Goal: Task Accomplishment & Management: Manage account settings

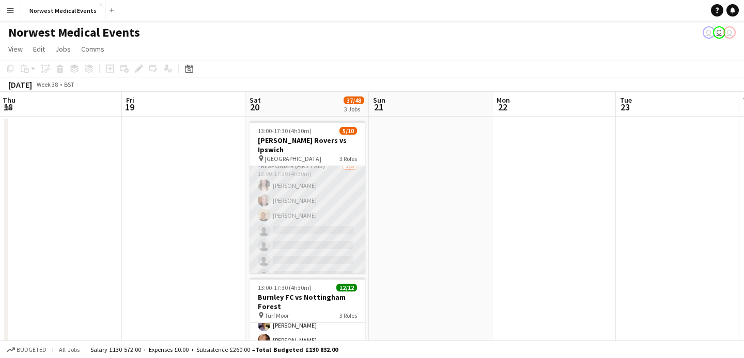
click at [319, 214] on app-card-role "Responder (First Aid) [DATE] 13:00-17:30 (4h30m) [PERSON_NAME] [PERSON_NAME] [P…" at bounding box center [307, 231] width 116 height 140
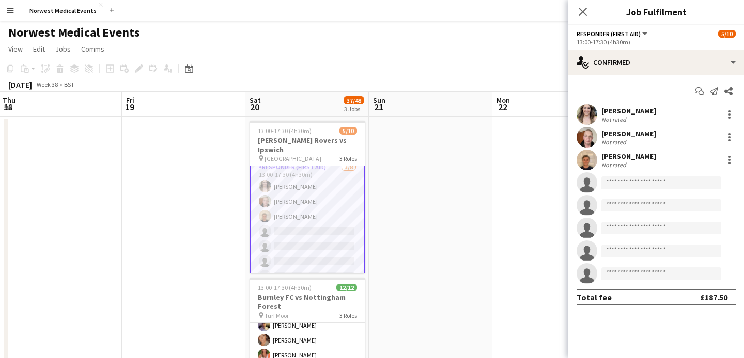
scroll to position [42, 0]
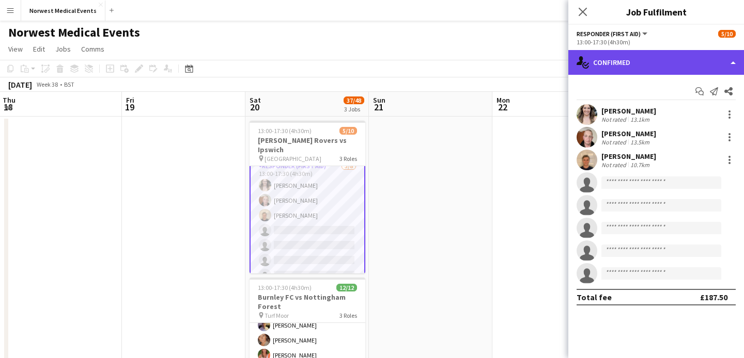
click at [638, 56] on div "single-neutral-actions-check-2 Confirmed" at bounding box center [656, 62] width 176 height 25
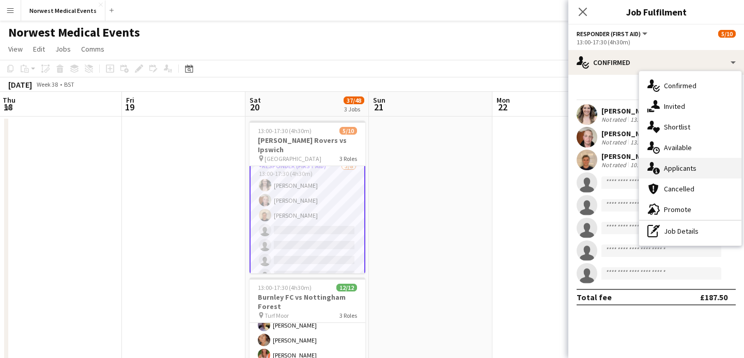
click at [684, 168] on span "Applicants" at bounding box center [680, 168] width 33 height 9
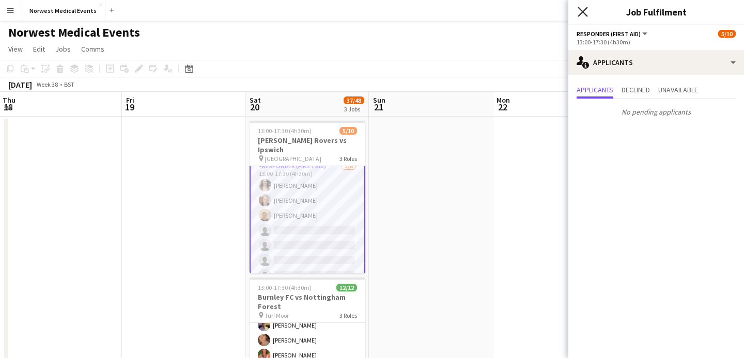
click at [584, 12] on icon at bounding box center [582, 12] width 10 height 10
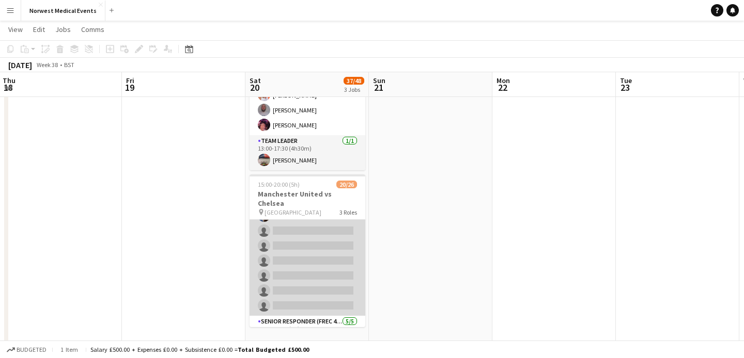
scroll to position [227, 0]
click at [324, 236] on app-card-role "First Responder (Medical) 13/19 15:00-20:00 (5h) [PERSON_NAME] [PERSON_NAME] [P…" at bounding box center [307, 145] width 116 height 305
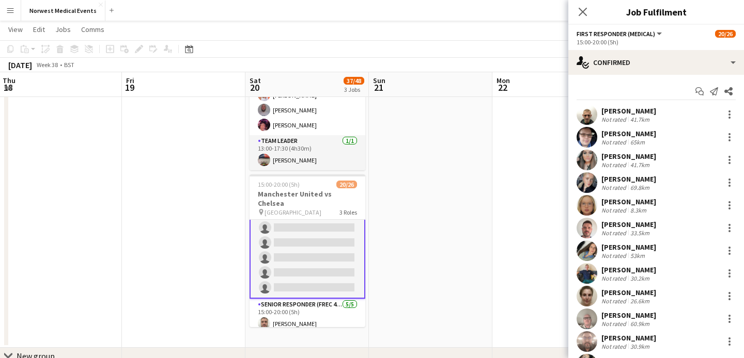
click at [321, 238] on app-card-role "First Responder (Medical) 13/19 15:00-20:00 (5h) [PERSON_NAME] [PERSON_NAME] [P…" at bounding box center [307, 145] width 116 height 307
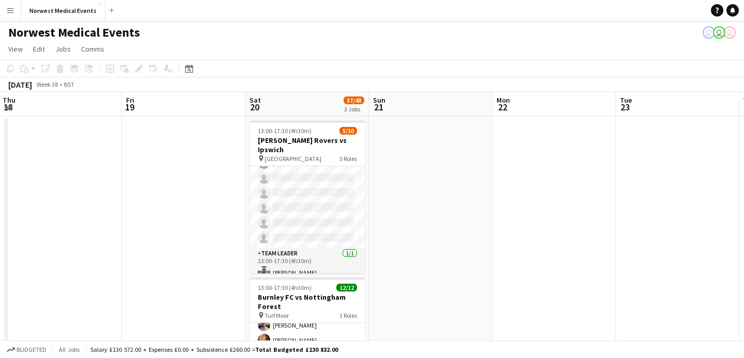
click at [9, 11] on app-icon "Menu" at bounding box center [10, 10] width 8 height 8
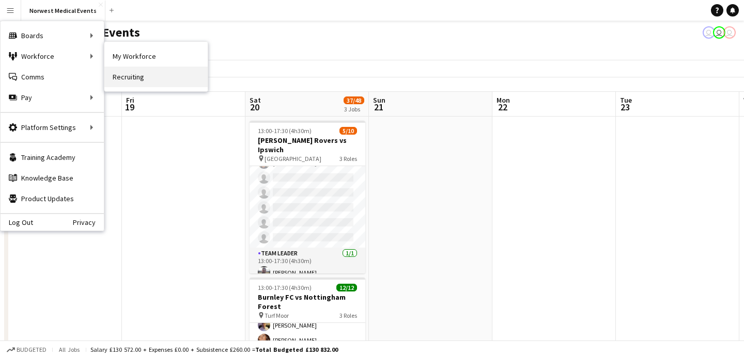
click at [143, 76] on link "Recruiting" at bounding box center [155, 77] width 103 height 21
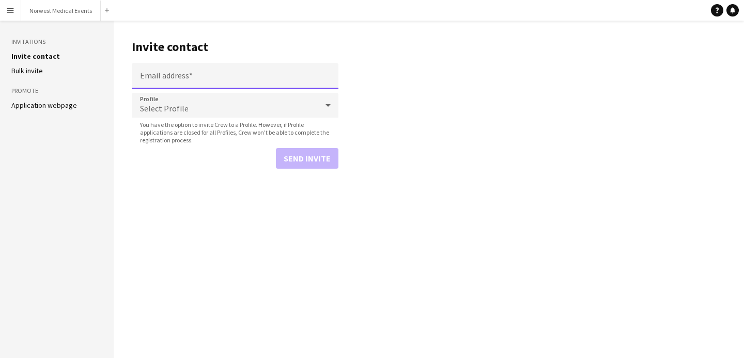
click at [217, 79] on input "Email address" at bounding box center [235, 76] width 207 height 26
paste input "**********"
type input "**********"
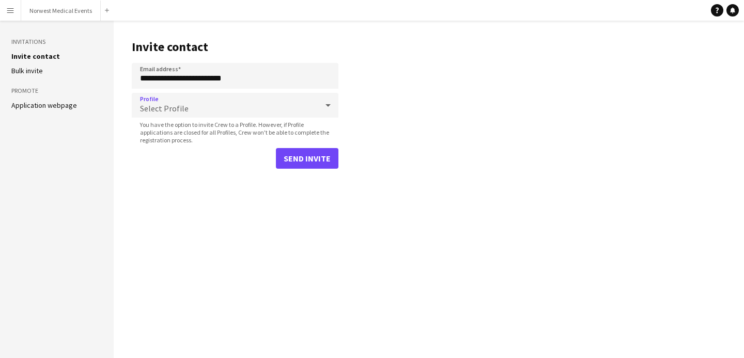
click at [270, 108] on div "Select Profile" at bounding box center [225, 105] width 186 height 25
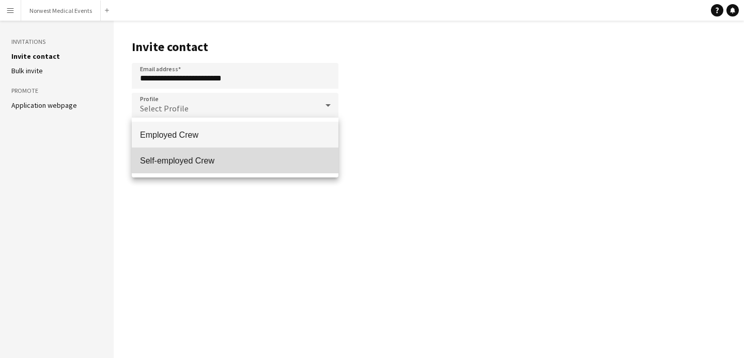
click at [239, 156] on span "Self-employed Crew" at bounding box center [235, 161] width 190 height 10
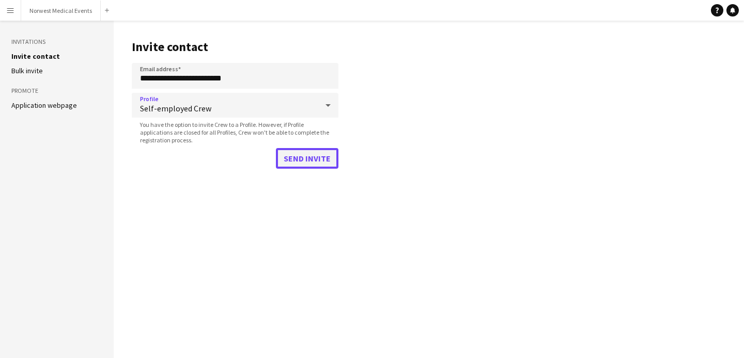
click at [321, 160] on button "Send invite" at bounding box center [307, 158] width 62 height 21
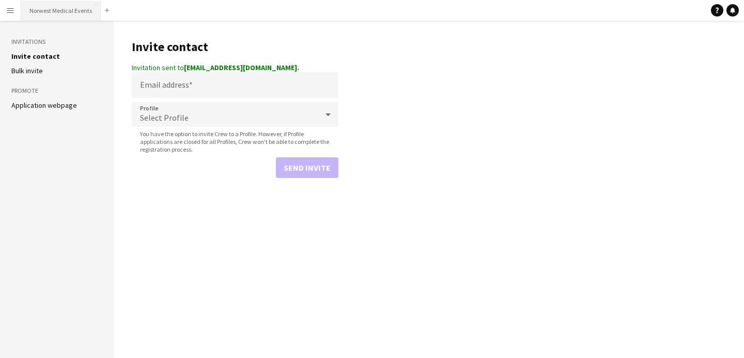
click at [72, 13] on button "Norwest Medical Events Close" at bounding box center [61, 11] width 80 height 20
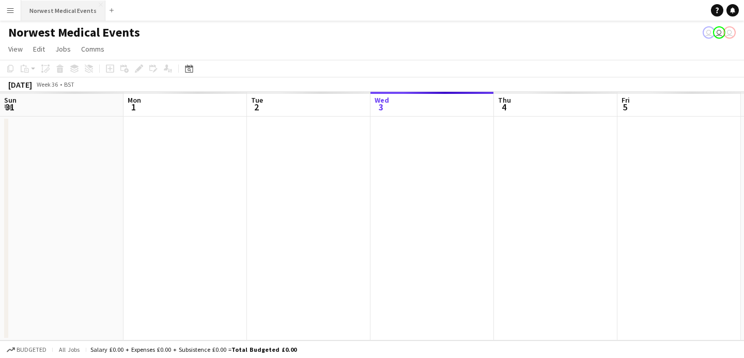
scroll to position [0, 247]
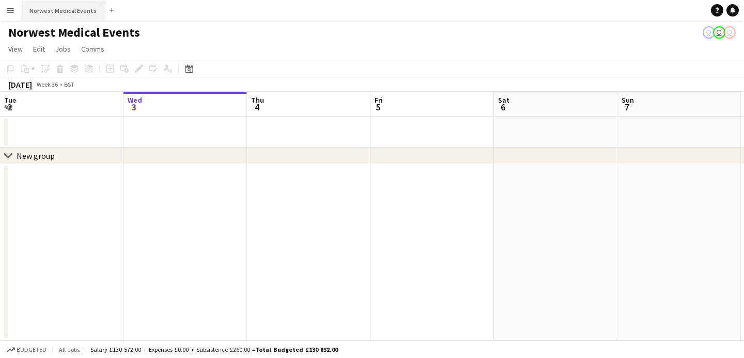
click at [77, 13] on button "Norwest Medical Events Close" at bounding box center [63, 11] width 84 height 20
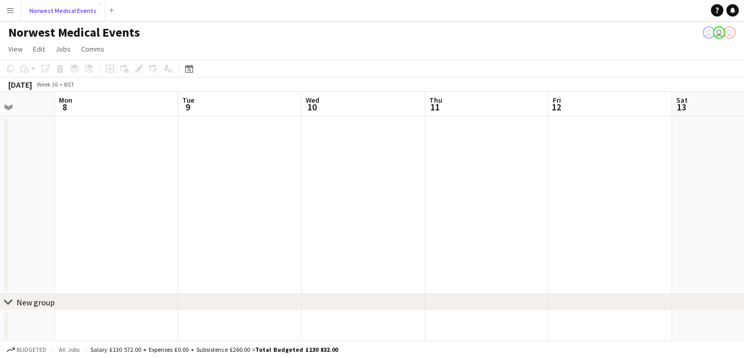
scroll to position [1, 0]
click at [65, 5] on button "Norwest Medical Events Close" at bounding box center [63, 11] width 84 height 20
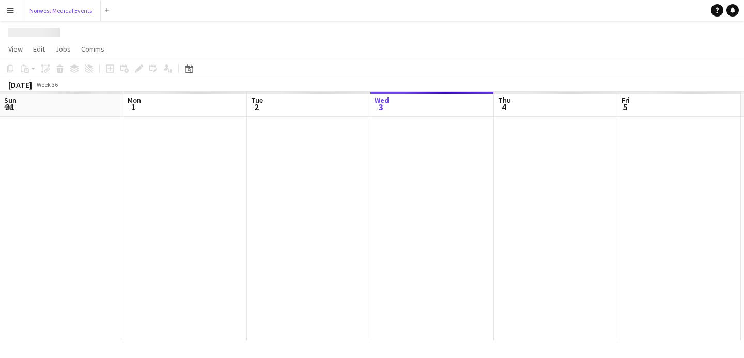
scroll to position [0, 247]
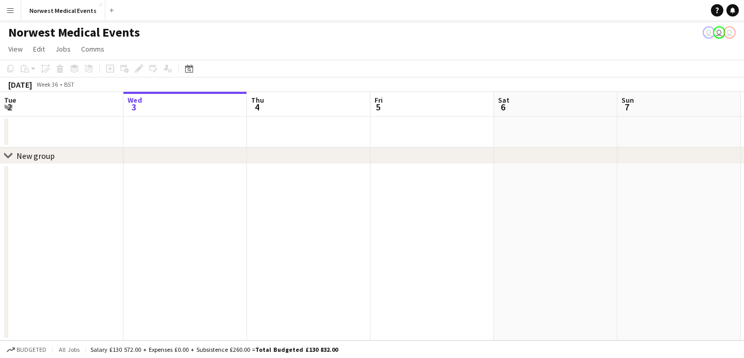
click at [7, 155] on icon at bounding box center [8, 155] width 8 height 4
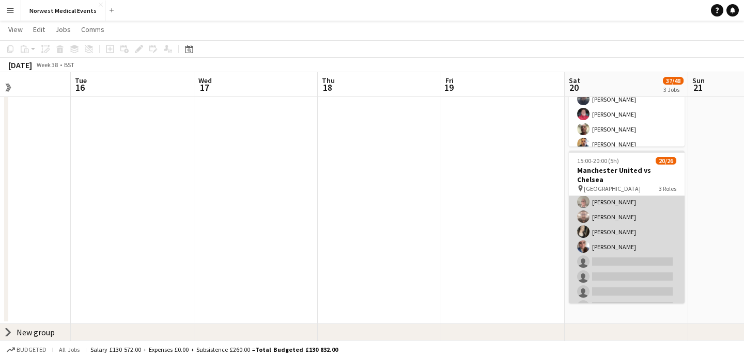
scroll to position [201, 0]
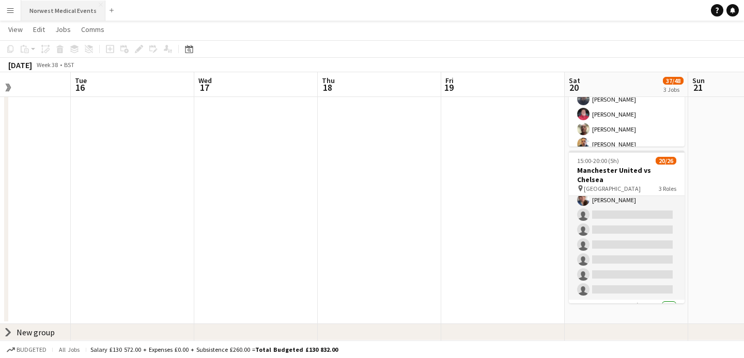
click at [60, 16] on button "Norwest Medical Events Close" at bounding box center [63, 11] width 84 height 20
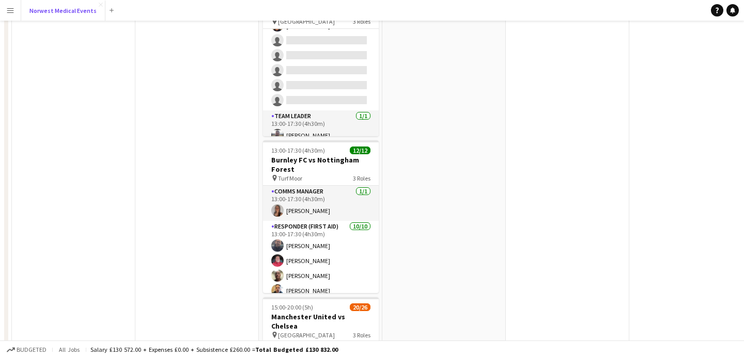
scroll to position [293, 0]
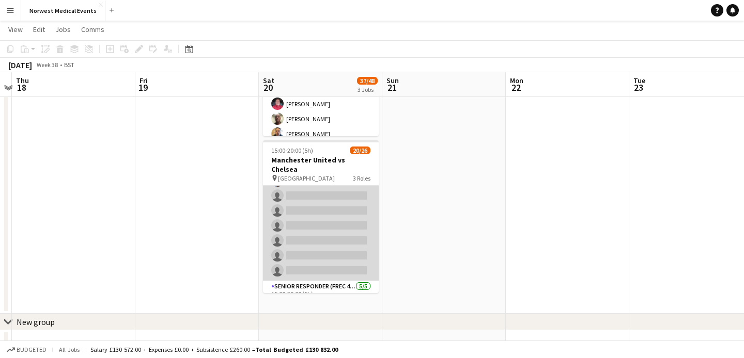
click at [326, 204] on app-card-role "First Responder (Medical) 13/19 15:00-20:00 (5h) [PERSON_NAME] [PERSON_NAME] [P…" at bounding box center [321, 128] width 116 height 305
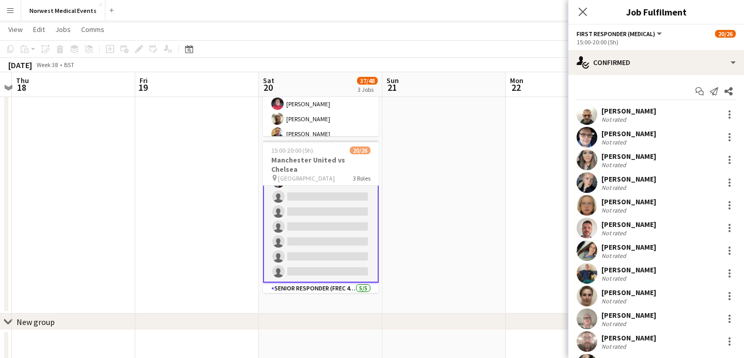
scroll to position [211, 0]
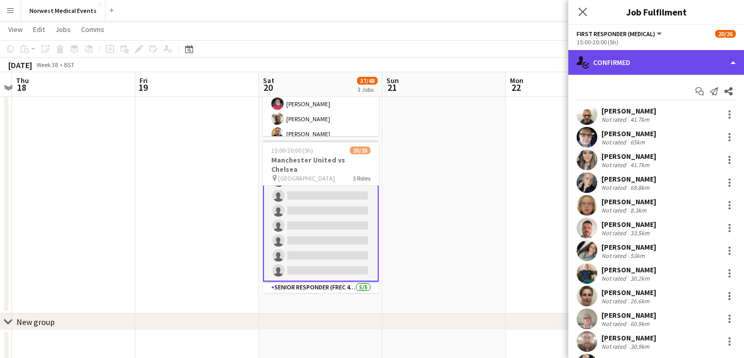
click at [696, 68] on div "single-neutral-actions-check-2 Confirmed" at bounding box center [656, 62] width 176 height 25
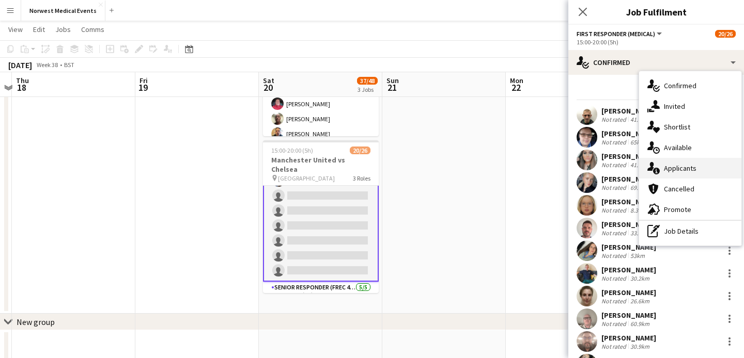
click at [690, 172] on span "Applicants" at bounding box center [680, 168] width 33 height 9
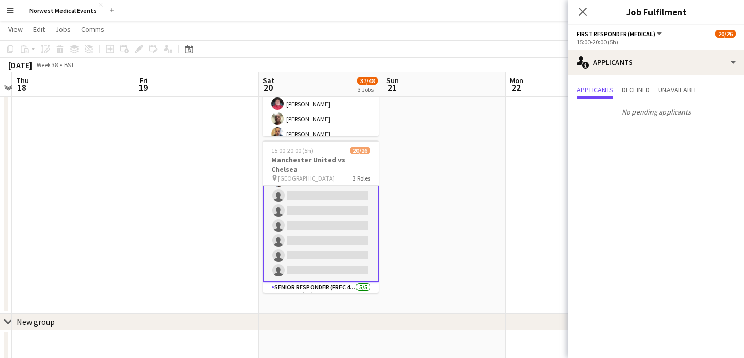
click at [590, 11] on div "Close pop-in" at bounding box center [582, 12] width 29 height 24
click at [578, 13] on icon "Close pop-in" at bounding box center [582, 12] width 10 height 10
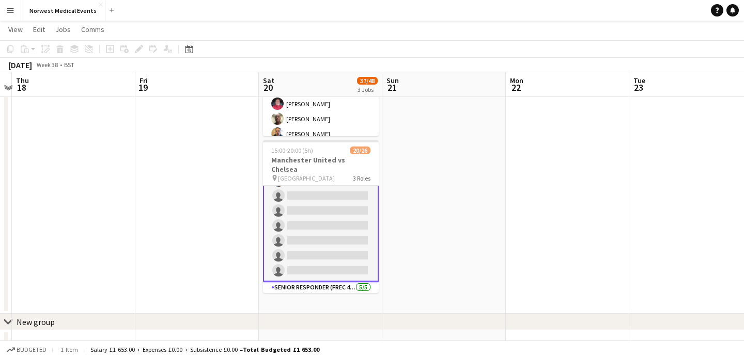
click at [334, 202] on app-card-role "First Responder (Medical) 13/19 15:00-20:00 (5h) [PERSON_NAME] [PERSON_NAME] [P…" at bounding box center [321, 128] width 116 height 307
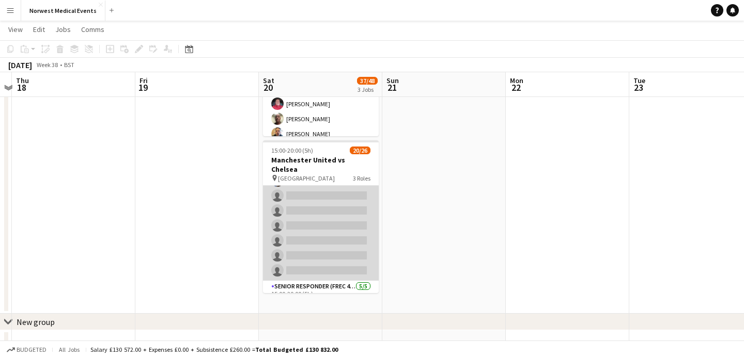
click at [328, 208] on app-card-role "First Responder (Medical) 13/19 15:00-20:00 (5h) [PERSON_NAME] [PERSON_NAME] [P…" at bounding box center [321, 128] width 116 height 305
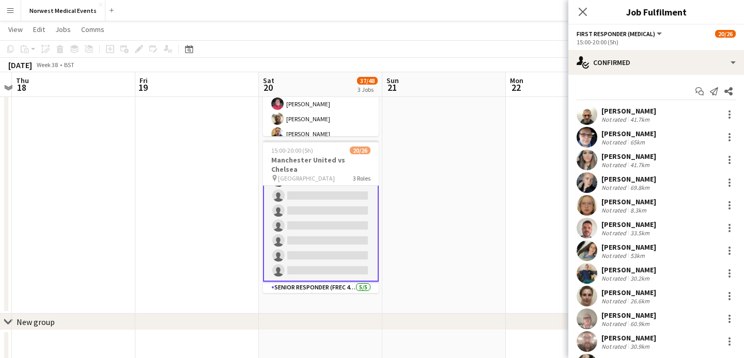
scroll to position [206, 0]
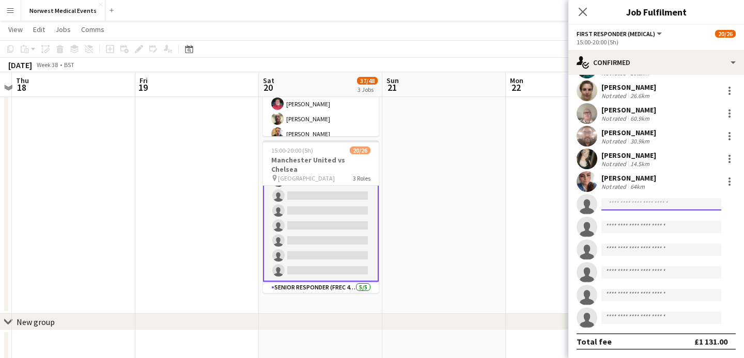
click at [659, 205] on input at bounding box center [661, 204] width 120 height 12
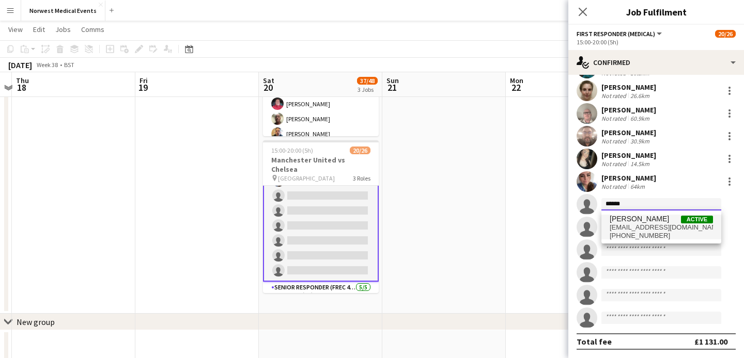
type input "******"
click at [653, 228] on span "[EMAIL_ADDRESS][DOMAIN_NAME]" at bounding box center [660, 228] width 103 height 8
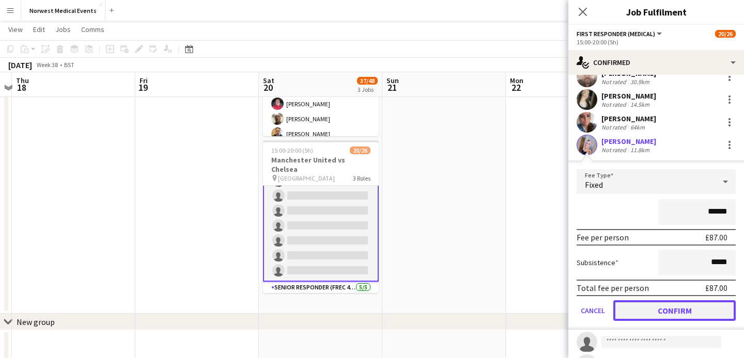
click at [678, 310] on button "Confirm" at bounding box center [674, 311] width 122 height 21
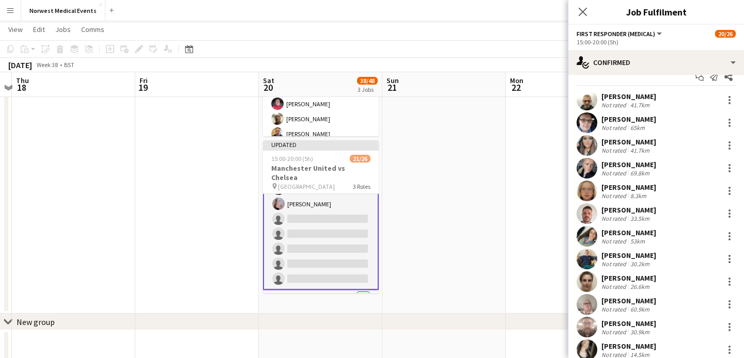
scroll to position [0, 0]
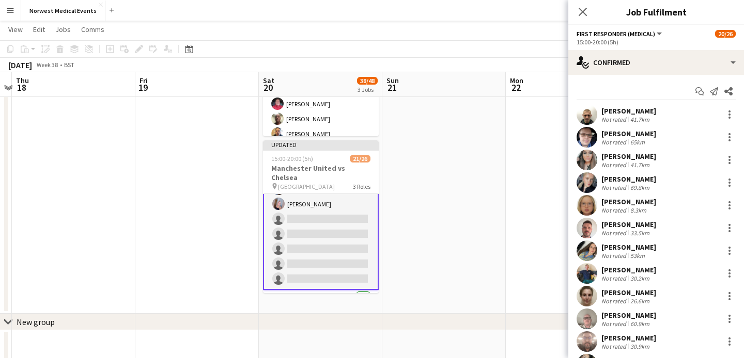
click at [582, 8] on icon "Close pop-in" at bounding box center [582, 12] width 8 height 8
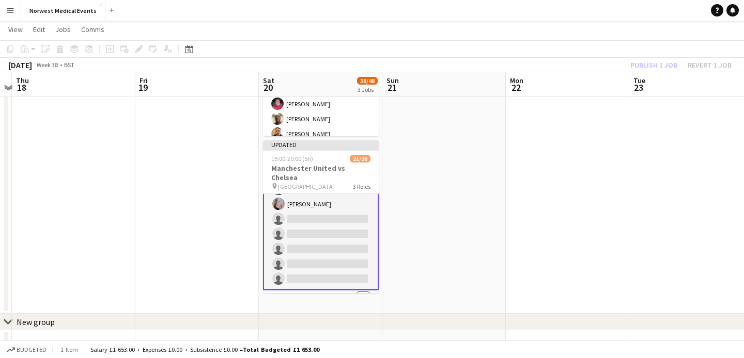
click at [656, 62] on div "Publish 1 job Revert 1 job" at bounding box center [681, 64] width 126 height 13
click at [656, 62] on button "Publish 1 job" at bounding box center [653, 64] width 55 height 13
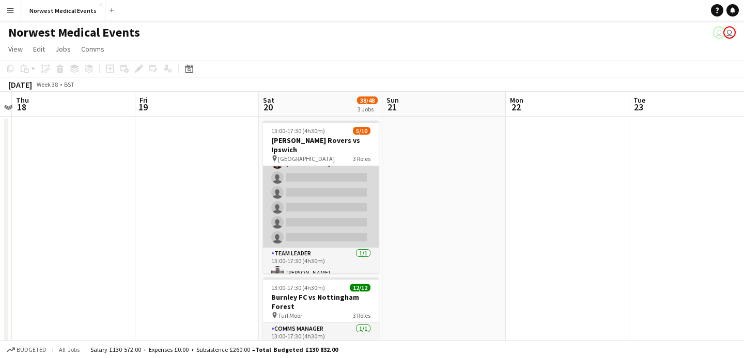
click at [349, 182] on app-card-role "Responder (First Aid) [DATE] 13:00-17:30 (4h30m) [PERSON_NAME] [PERSON_NAME] [P…" at bounding box center [321, 178] width 116 height 140
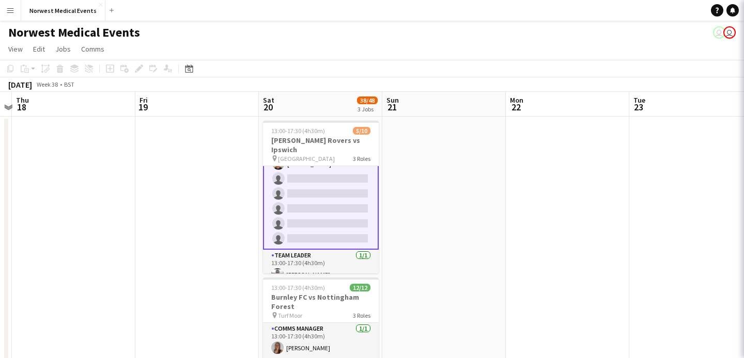
scroll to position [95, 0]
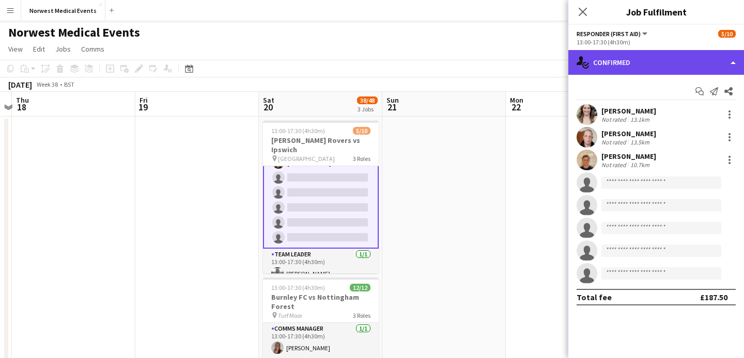
click at [678, 70] on div "single-neutral-actions-check-2 Confirmed" at bounding box center [656, 62] width 176 height 25
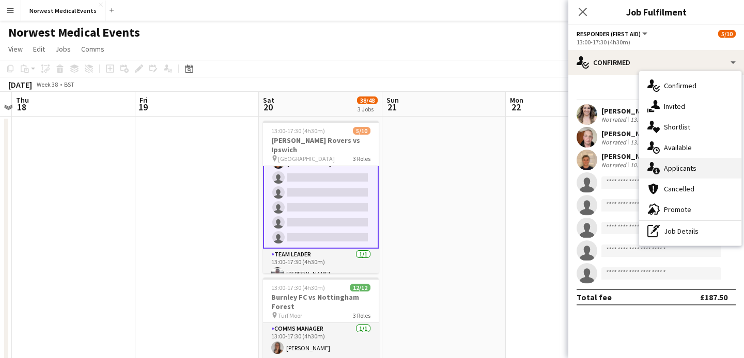
click at [694, 169] on span "Applicants" at bounding box center [680, 168] width 33 height 9
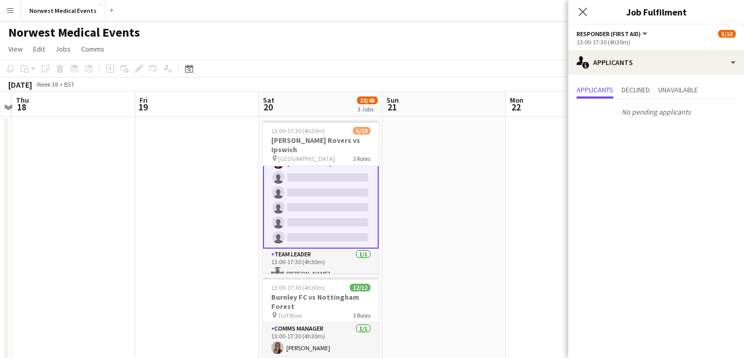
click at [583, 6] on app-icon "Close pop-in" at bounding box center [582, 12] width 12 height 12
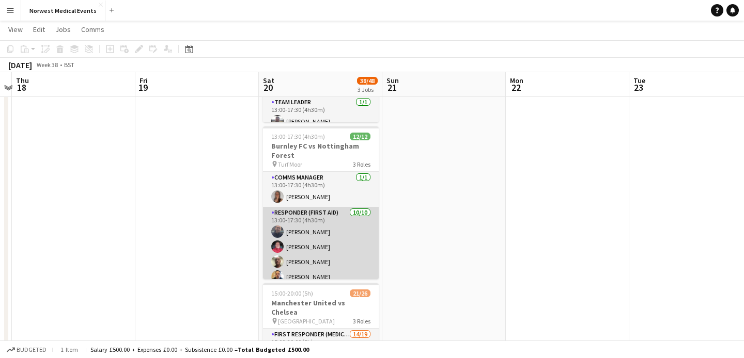
scroll to position [15, 0]
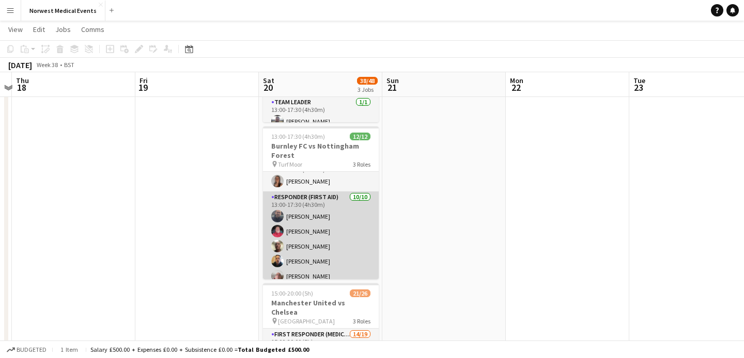
click at [328, 223] on app-card-role "Responder (First Aid) [DATE] 13:00-17:30 (4h30m) [PERSON_NAME] [PERSON_NAME] [P…" at bounding box center [321, 277] width 116 height 170
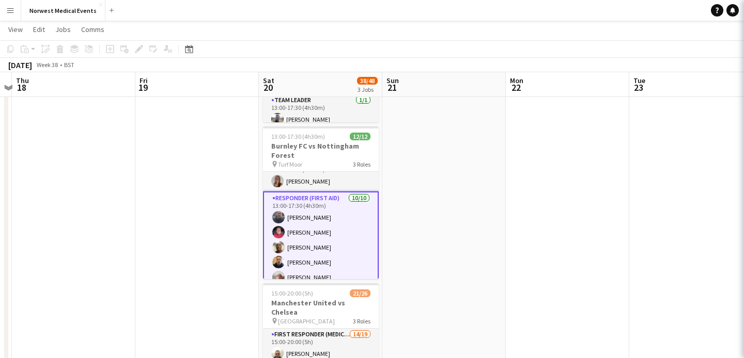
scroll to position [93, 0]
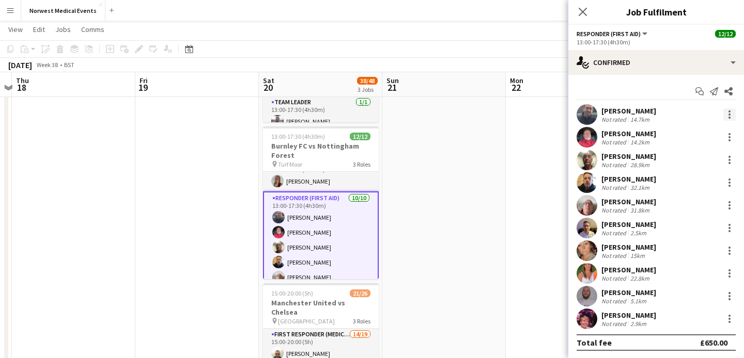
click at [730, 113] on div at bounding box center [729, 114] width 12 height 12
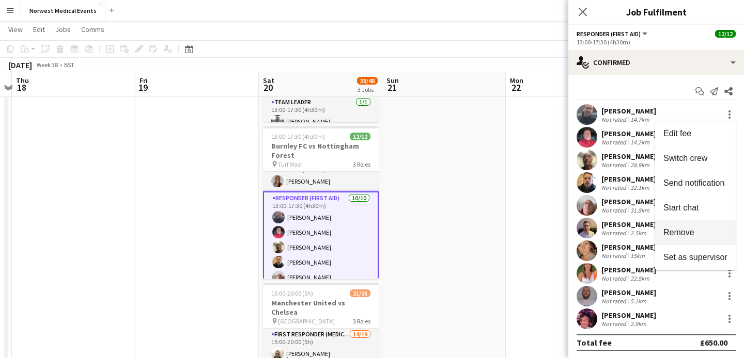
click at [690, 231] on span "Remove" at bounding box center [678, 232] width 31 height 9
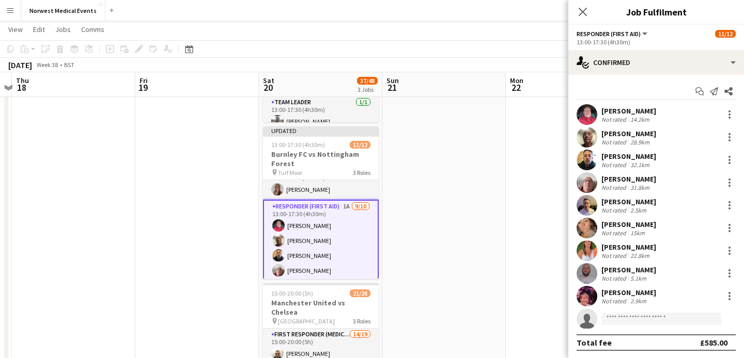
click at [584, 13] on icon at bounding box center [582, 12] width 8 height 8
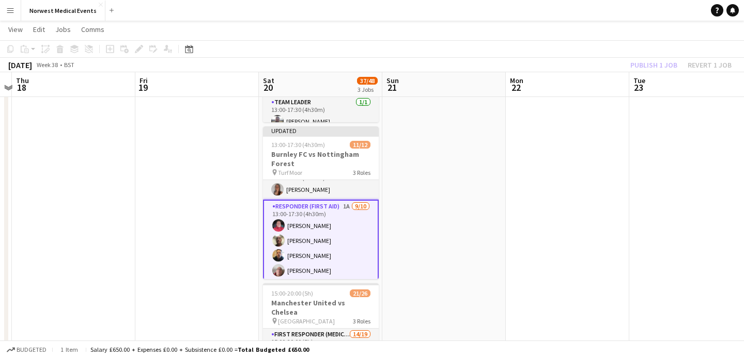
click at [654, 66] on div "Publish 1 job Revert 1 job" at bounding box center [681, 64] width 126 height 13
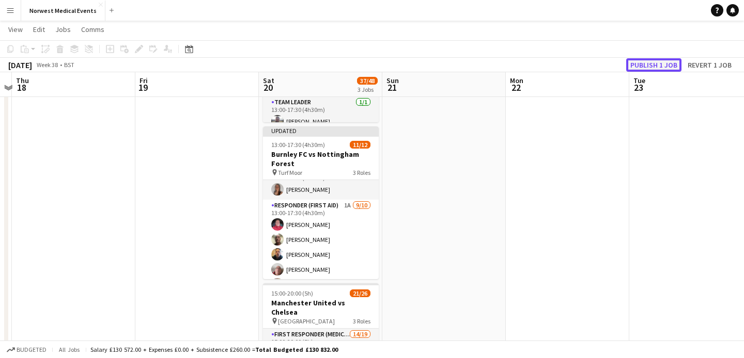
click at [654, 66] on button "Publish 1 job" at bounding box center [653, 64] width 55 height 13
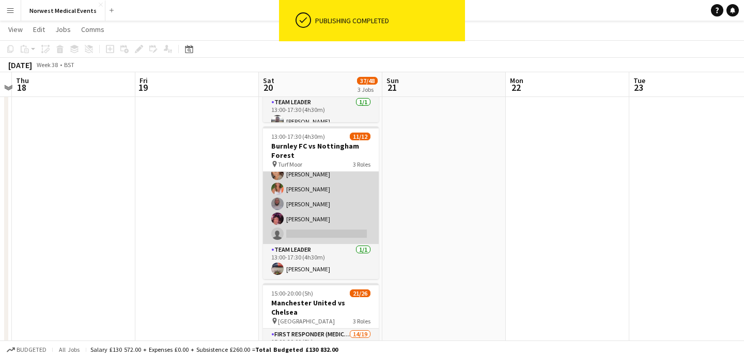
click at [321, 213] on app-card-role "Responder (First Aid) 1A [DATE] 13:00-17:30 (4h30m) [PERSON_NAME] [PERSON_NAME]…" at bounding box center [321, 159] width 116 height 170
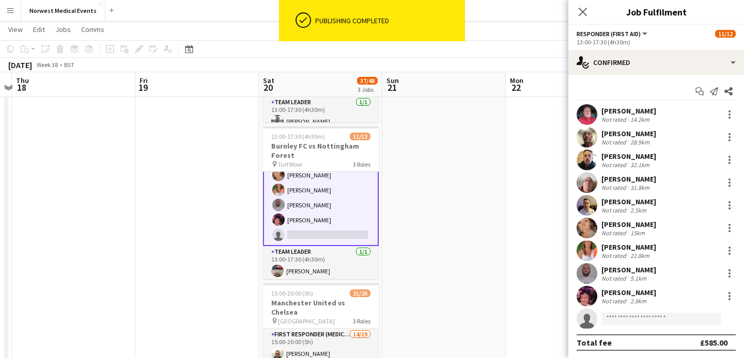
scroll to position [134, 0]
click at [645, 320] on input at bounding box center [661, 319] width 120 height 12
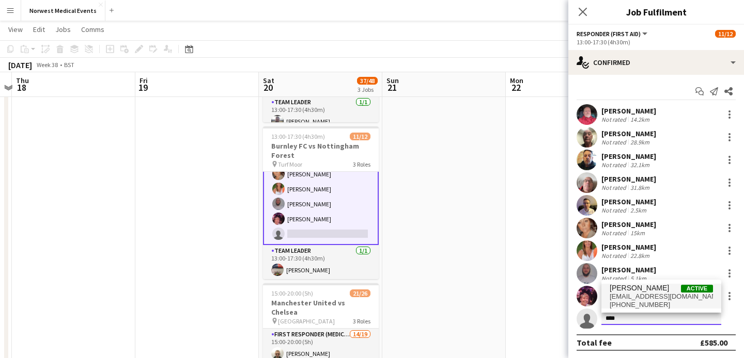
type input "****"
click at [649, 293] on span "[EMAIL_ADDRESS][DOMAIN_NAME]" at bounding box center [660, 297] width 103 height 8
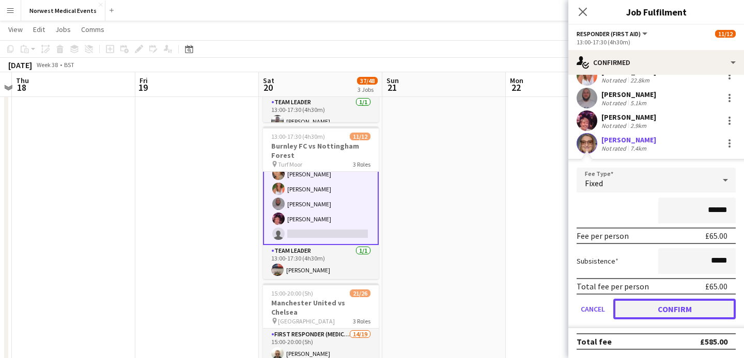
click at [670, 308] on button "Confirm" at bounding box center [674, 309] width 122 height 21
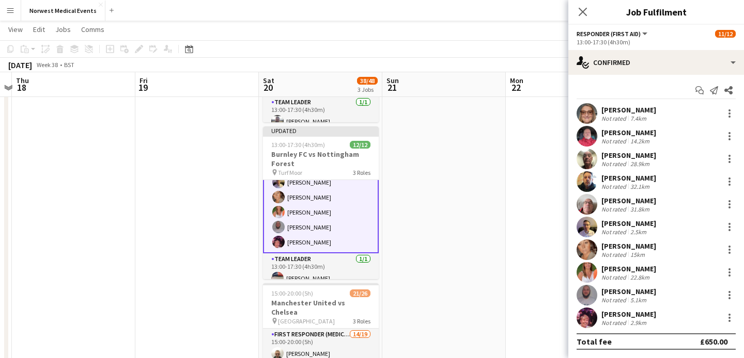
click at [583, 9] on icon "Close pop-in" at bounding box center [582, 12] width 8 height 8
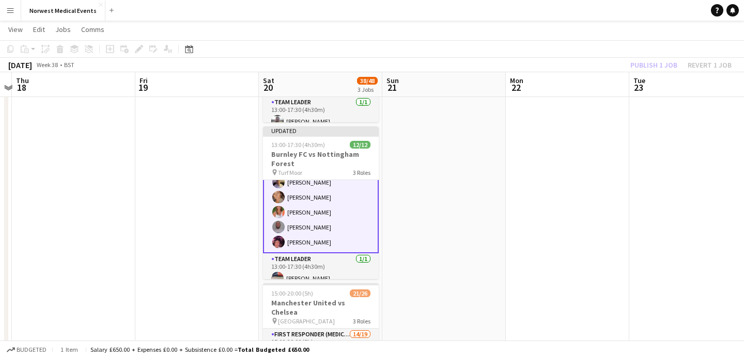
click at [645, 61] on div "Publish 1 job Revert 1 job" at bounding box center [681, 64] width 126 height 13
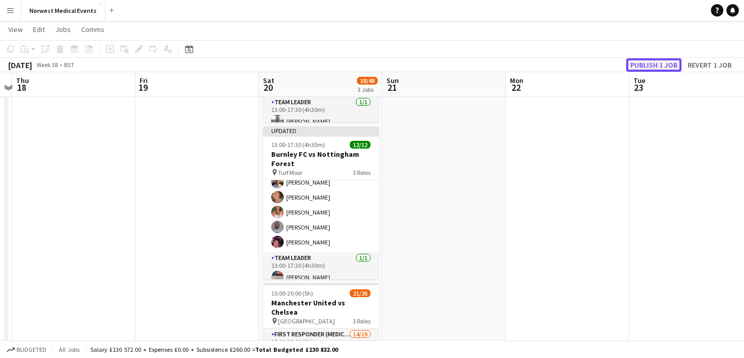
click at [645, 62] on button "Publish 1 job" at bounding box center [653, 64] width 55 height 13
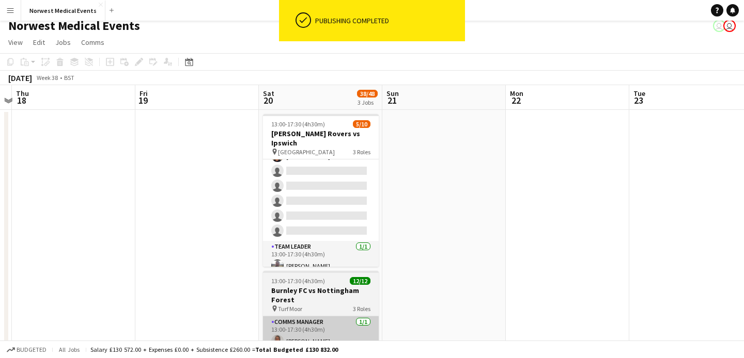
scroll to position [0, 0]
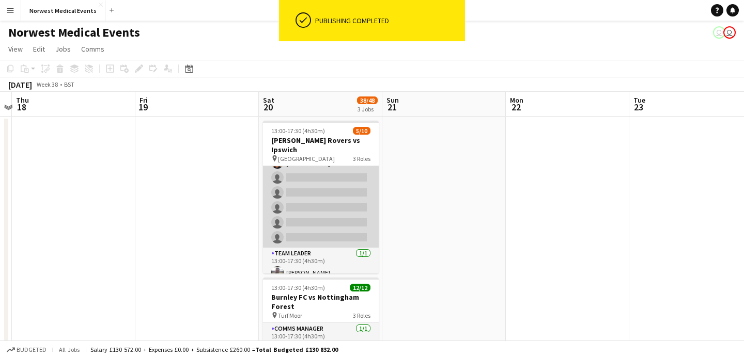
click at [327, 182] on app-card-role "Responder (First Aid) [DATE] 13:00-17:30 (4h30m) [PERSON_NAME] [PERSON_NAME] [P…" at bounding box center [321, 178] width 116 height 140
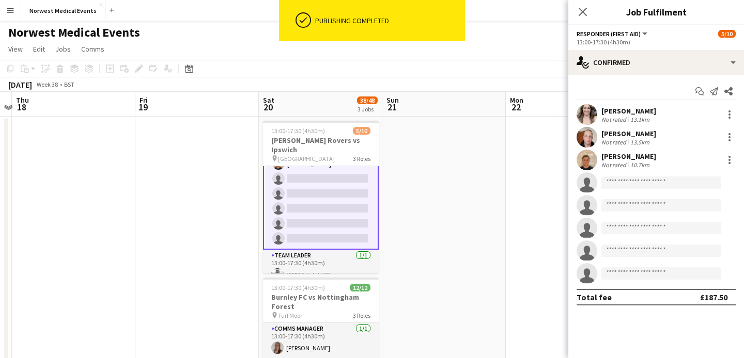
scroll to position [95, 0]
click at [652, 183] on input at bounding box center [661, 183] width 120 height 12
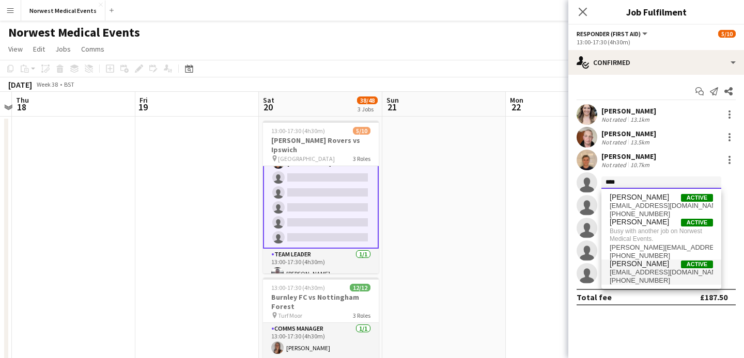
type input "****"
click at [656, 269] on span "[EMAIL_ADDRESS][DOMAIN_NAME]" at bounding box center [660, 273] width 103 height 8
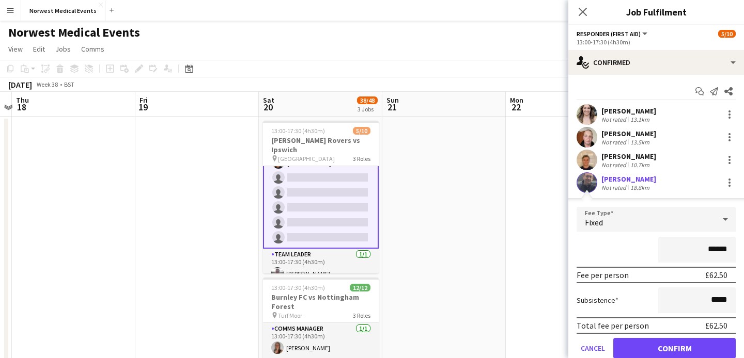
scroll to position [57, 0]
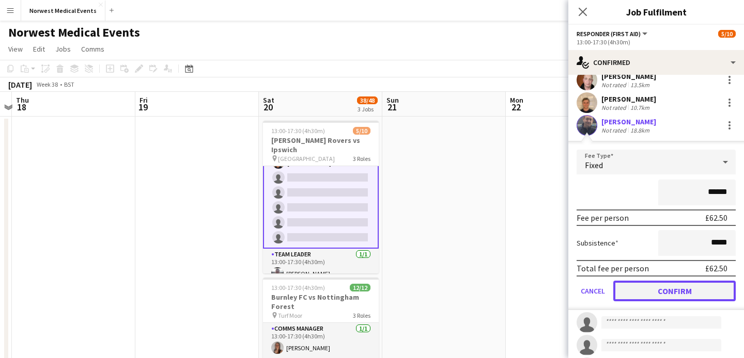
click at [673, 288] on button "Confirm" at bounding box center [674, 291] width 122 height 21
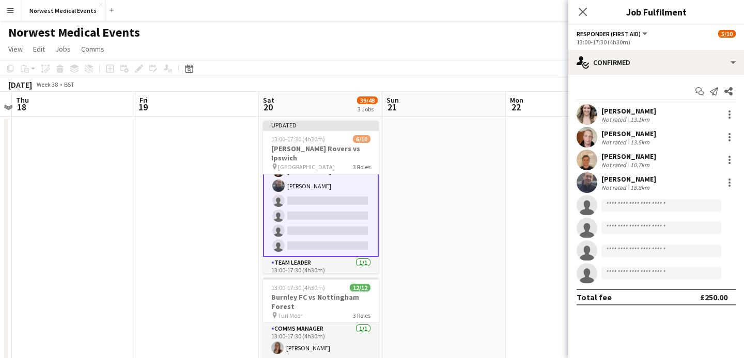
scroll to position [0, 0]
click at [590, 12] on div "Close pop-in" at bounding box center [582, 12] width 29 height 24
click at [578, 12] on icon "Close pop-in" at bounding box center [582, 12] width 8 height 8
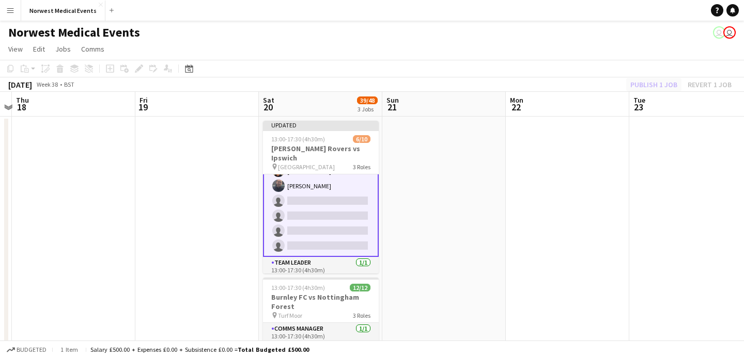
click at [655, 82] on div "Publish 1 job Revert 1 job" at bounding box center [681, 84] width 126 height 13
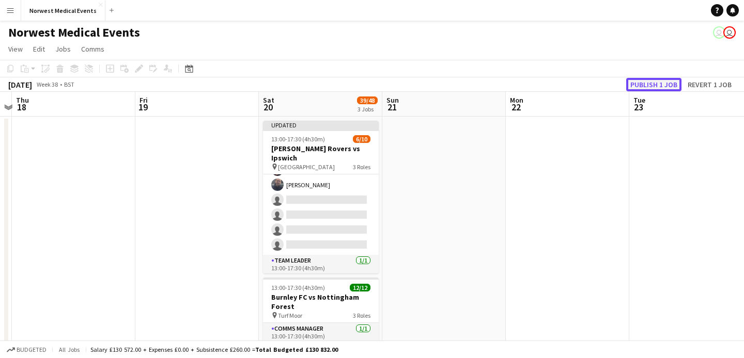
scroll to position [93, 0]
click at [655, 83] on button "Publish 1 job" at bounding box center [653, 84] width 55 height 13
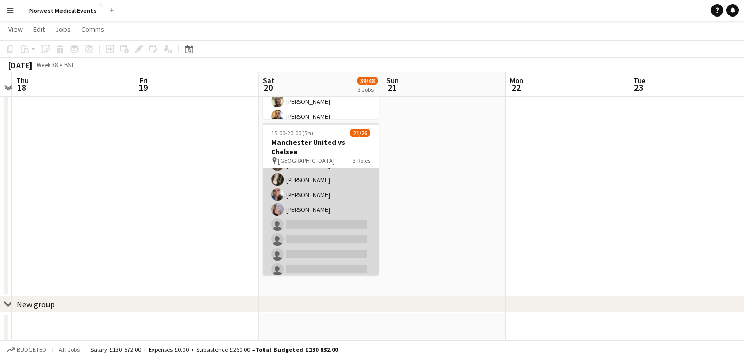
scroll to position [333, 0]
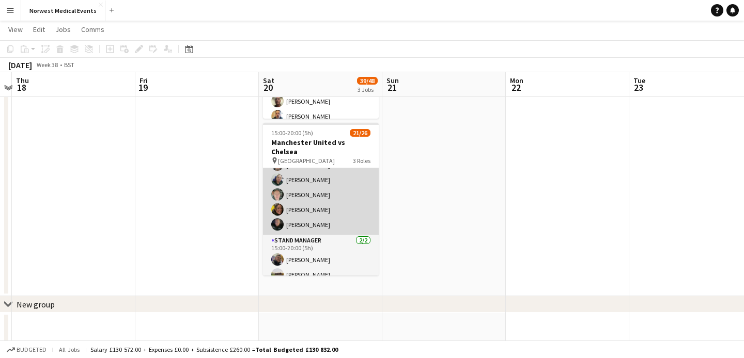
click at [341, 195] on app-card-role "Senior Responder (FREC 4 or Above) [DATE] 15:00-20:00 (5h) [PERSON_NAME] [PERSO…" at bounding box center [321, 187] width 116 height 95
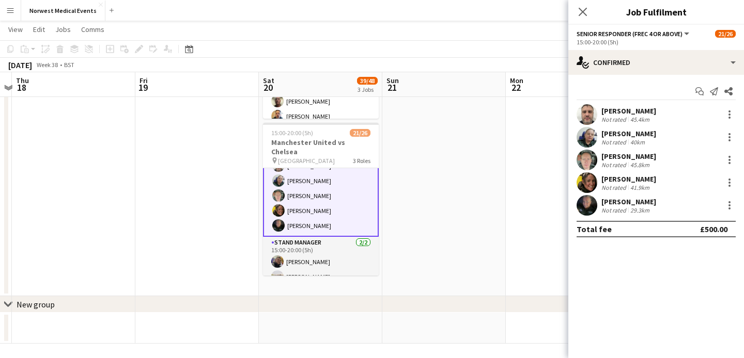
scroll to position [334, 0]
click at [729, 180] on div at bounding box center [729, 180] width 2 height 2
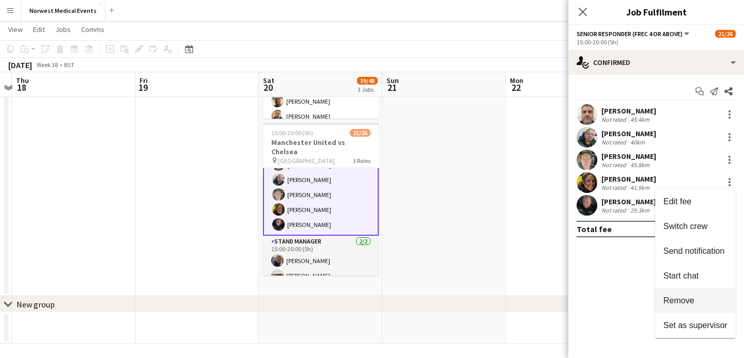
click at [693, 294] on button "Remove" at bounding box center [695, 301] width 81 height 25
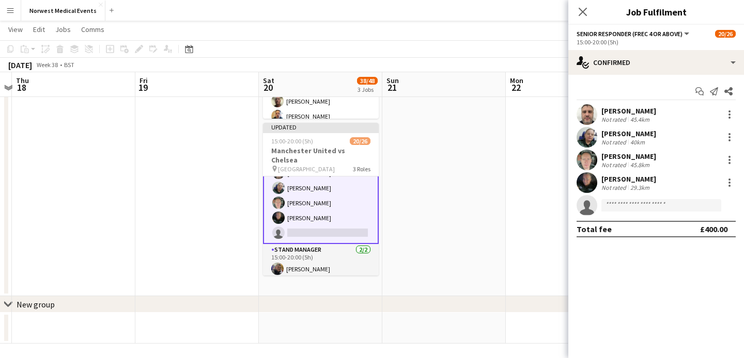
click at [583, 18] on div "Close pop-in" at bounding box center [582, 12] width 29 height 24
click at [583, 14] on icon "Close pop-in" at bounding box center [582, 12] width 10 height 10
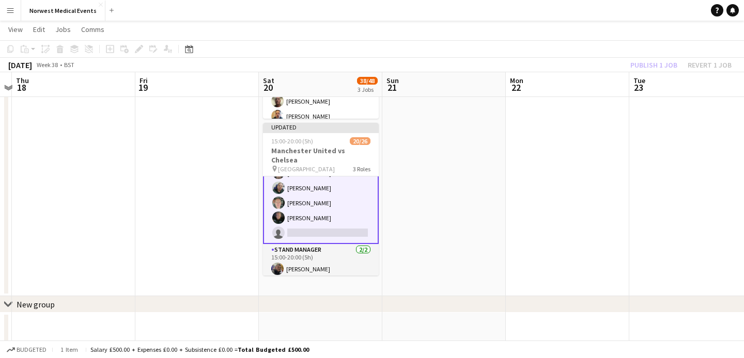
click at [639, 64] on div "Publish 1 job Revert 1 job" at bounding box center [681, 64] width 126 height 13
click at [640, 64] on button "Publish 1 job" at bounding box center [653, 64] width 55 height 13
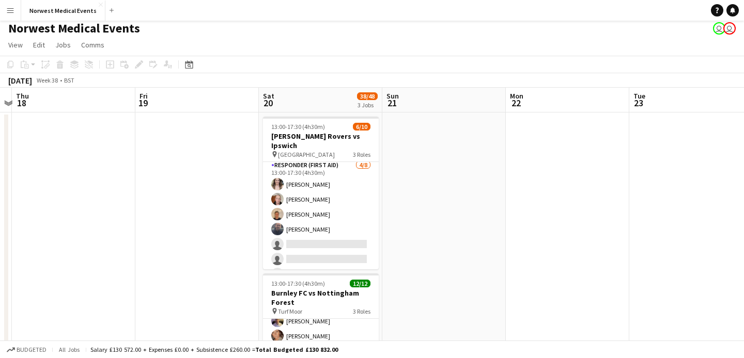
scroll to position [0, 0]
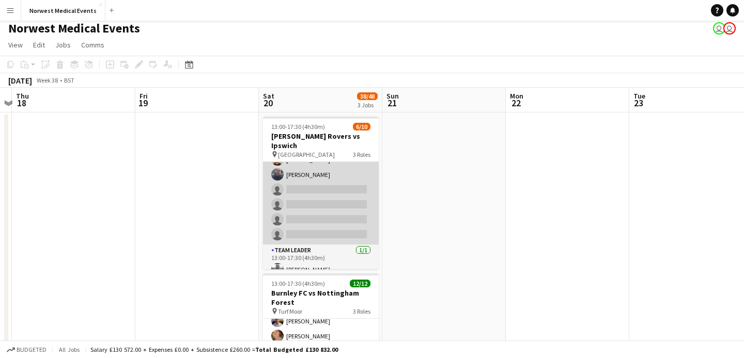
click at [322, 195] on app-card-role "Responder (First Aid) [DATE] 13:00-17:30 (4h30m) [PERSON_NAME] [PERSON_NAME] [P…" at bounding box center [321, 175] width 116 height 140
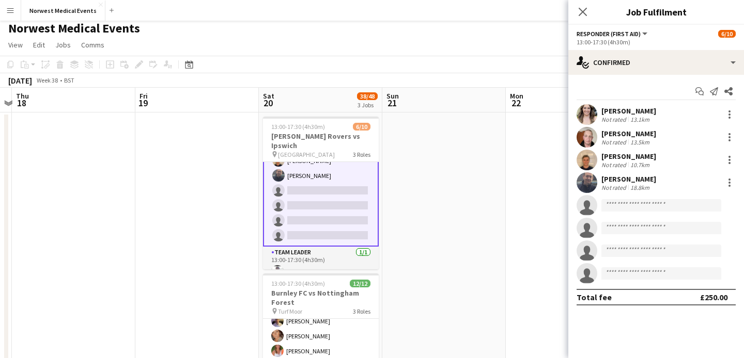
scroll to position [93, 0]
click at [637, 202] on input at bounding box center [661, 205] width 120 height 12
type input "*****"
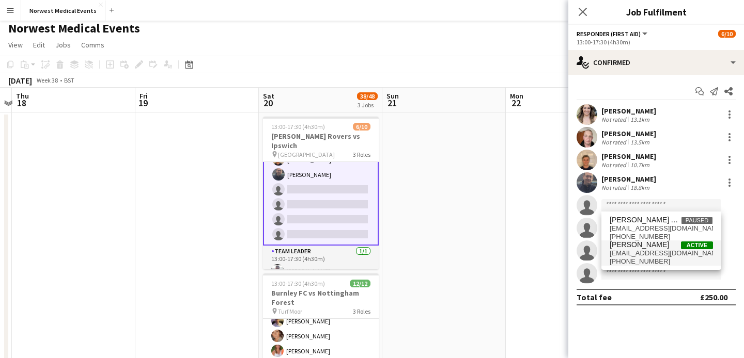
click at [640, 251] on span "[EMAIL_ADDRESS][DOMAIN_NAME]" at bounding box center [660, 253] width 103 height 8
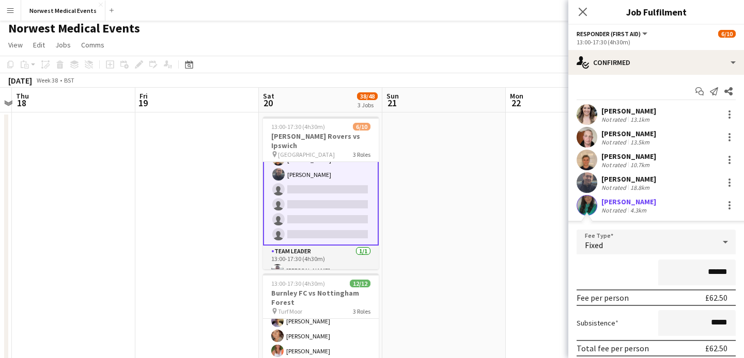
scroll to position [65, 0]
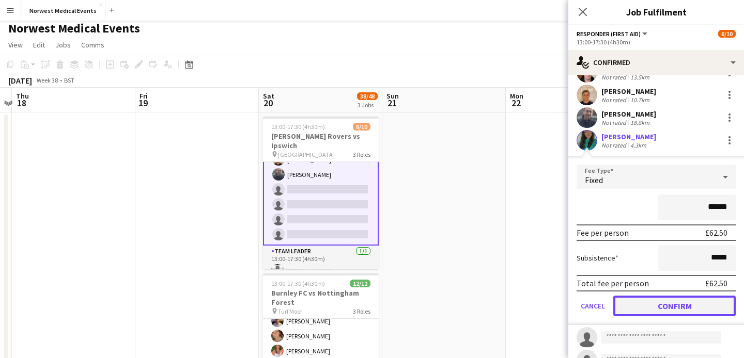
click at [670, 307] on button "Confirm" at bounding box center [674, 306] width 122 height 21
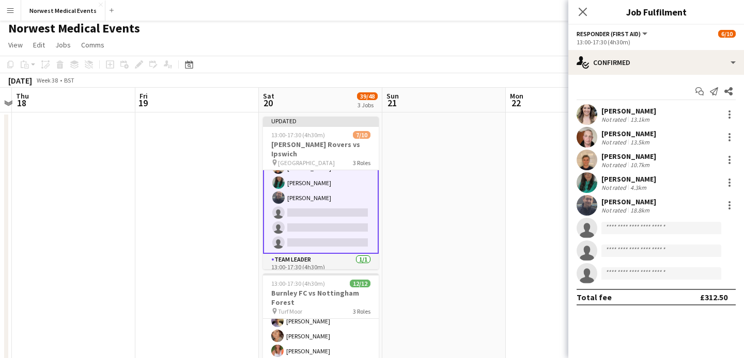
scroll to position [0, 0]
click at [584, 17] on app-icon "Close pop-in" at bounding box center [582, 12] width 12 height 12
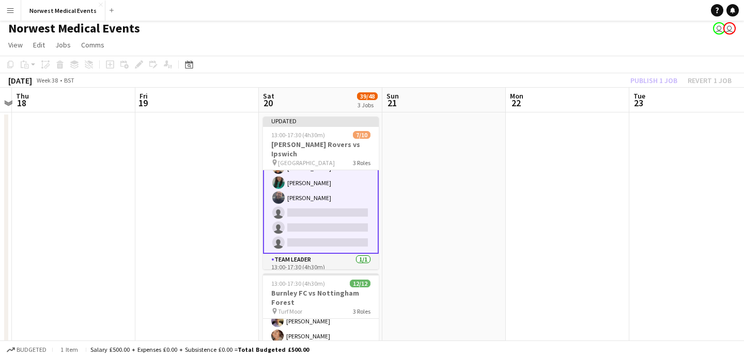
click at [645, 77] on div "Publish 1 job Revert 1 job" at bounding box center [681, 80] width 126 height 13
click at [645, 77] on button "Publish 1 job" at bounding box center [653, 80] width 55 height 13
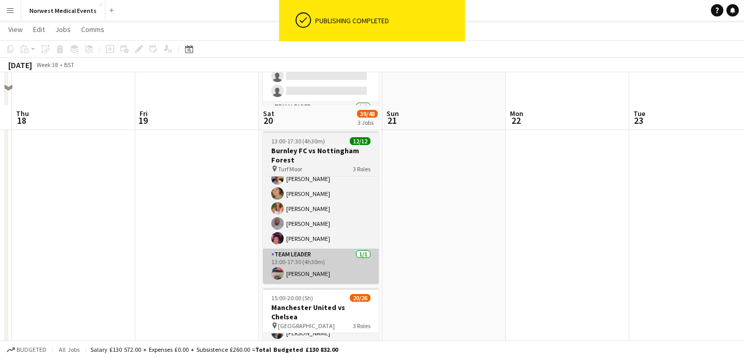
scroll to position [314, 0]
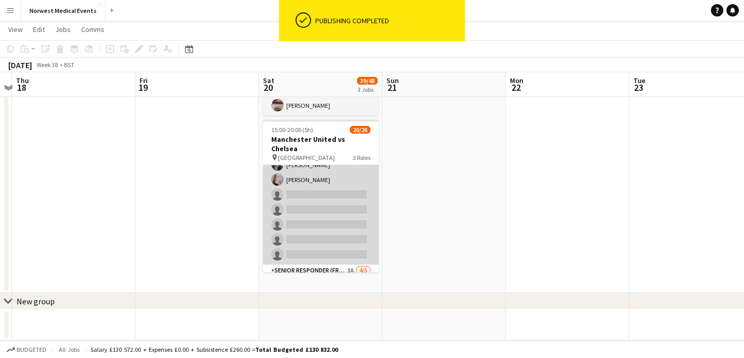
click at [331, 204] on app-card-role "First Responder (Medical) 14/19 15:00-20:00 (5h) [PERSON_NAME] [PERSON_NAME] [P…" at bounding box center [321, 112] width 116 height 305
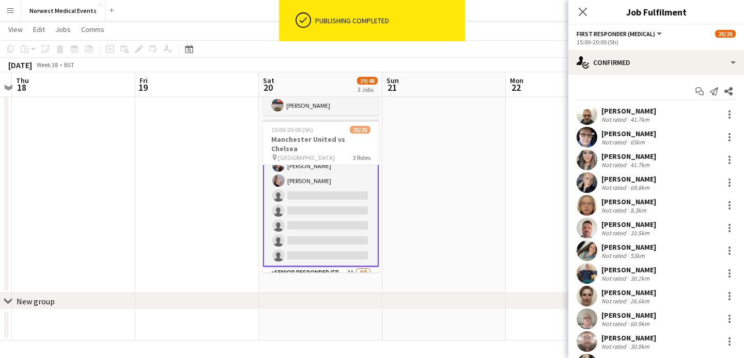
scroll to position [206, 0]
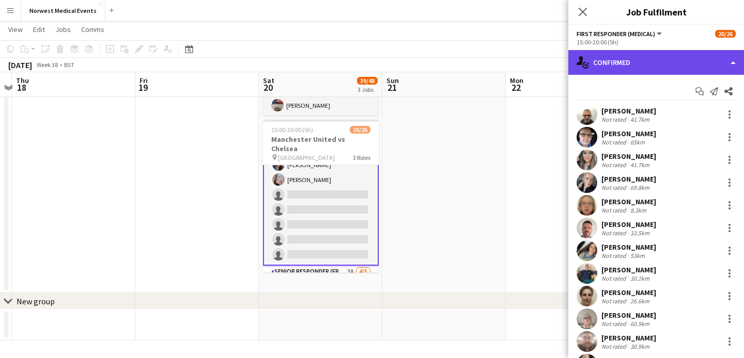
click at [639, 59] on div "single-neutral-actions-check-2 Confirmed" at bounding box center [656, 62] width 176 height 25
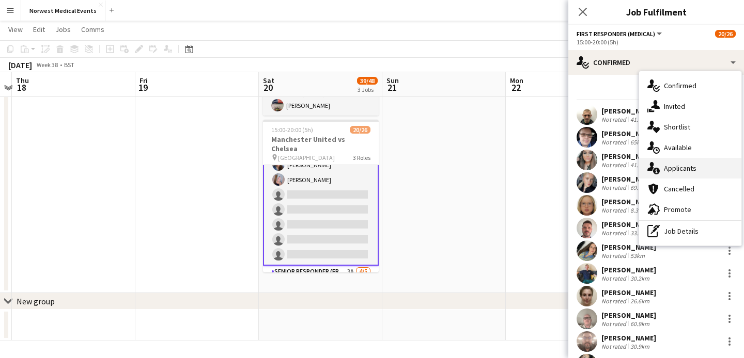
click at [680, 164] on span "Applicants" at bounding box center [680, 168] width 33 height 9
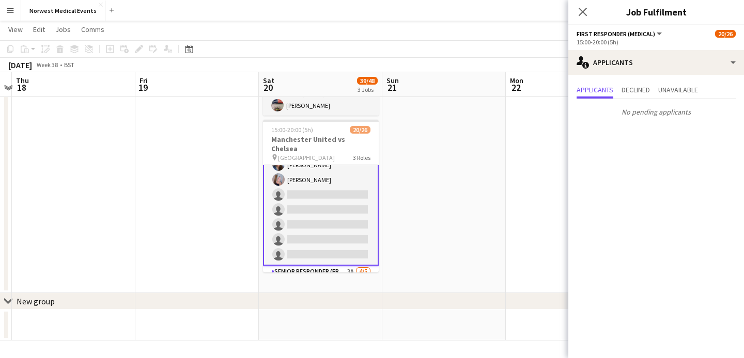
click at [585, 8] on icon "Close pop-in" at bounding box center [582, 12] width 8 height 8
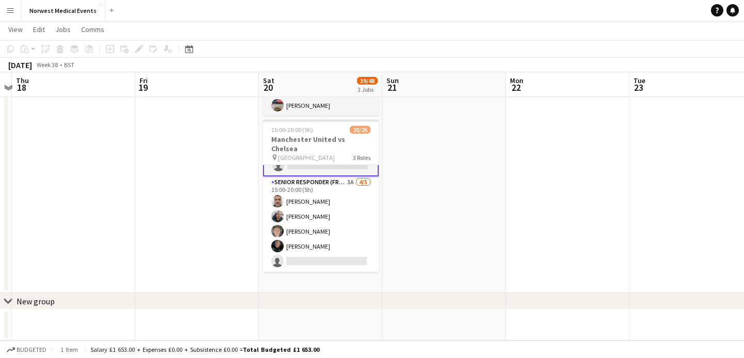
scroll to position [335, 0]
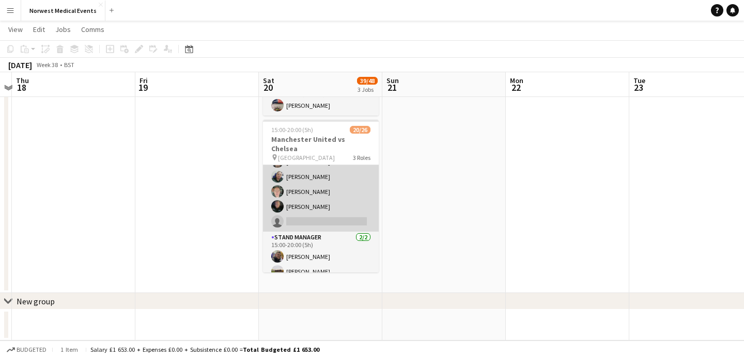
click at [342, 199] on app-card-role "Senior Responder (FREC 4 or Above) 3A [DATE] 15:00-20:00 (5h) [PERSON_NAME] [PE…" at bounding box center [321, 184] width 116 height 95
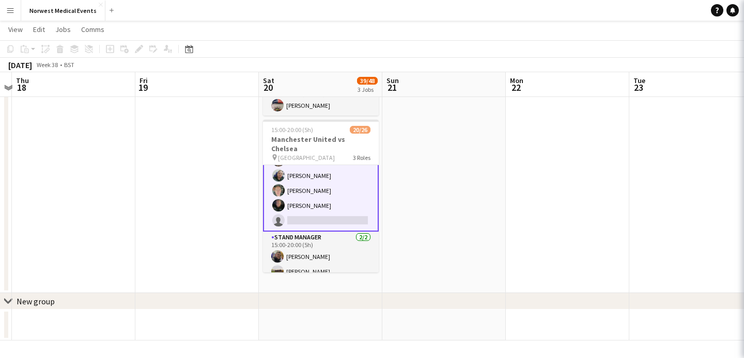
scroll to position [334, 0]
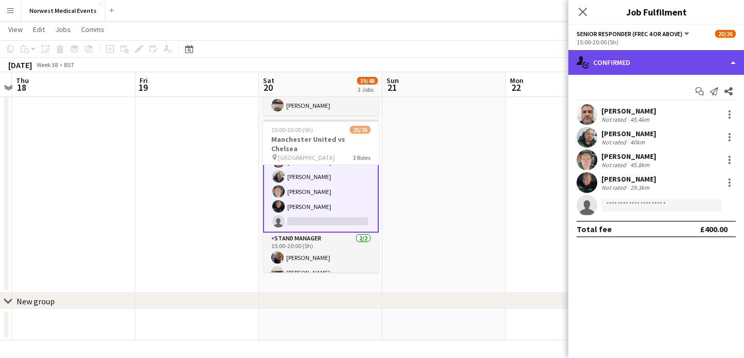
click at [612, 69] on div "single-neutral-actions-check-2 Confirmed" at bounding box center [656, 62] width 176 height 25
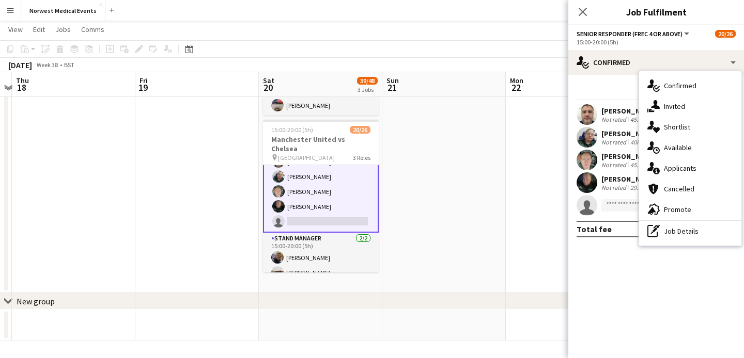
click at [679, 167] on span "Applicants" at bounding box center [680, 168] width 33 height 9
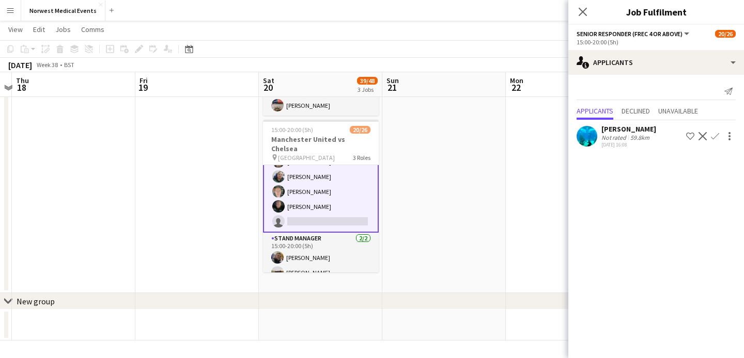
click at [715, 136] on app-icon "Confirm" at bounding box center [715, 136] width 8 height 8
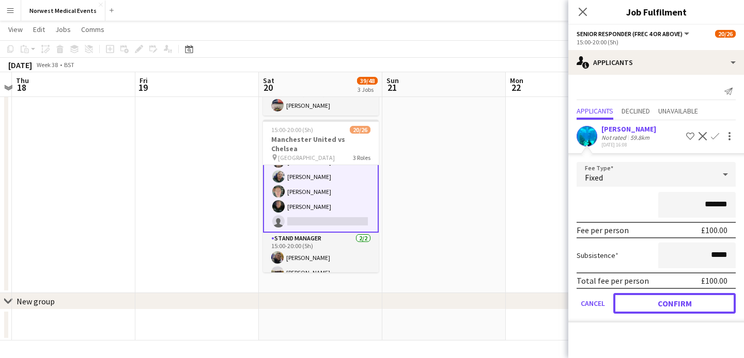
click at [685, 305] on button "Confirm" at bounding box center [674, 303] width 122 height 21
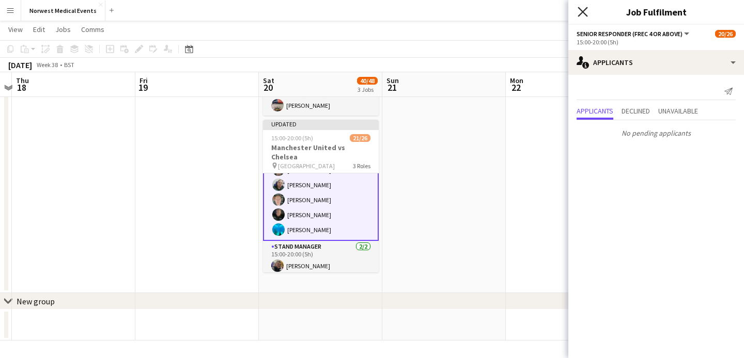
click at [586, 13] on icon "Close pop-in" at bounding box center [582, 12] width 10 height 10
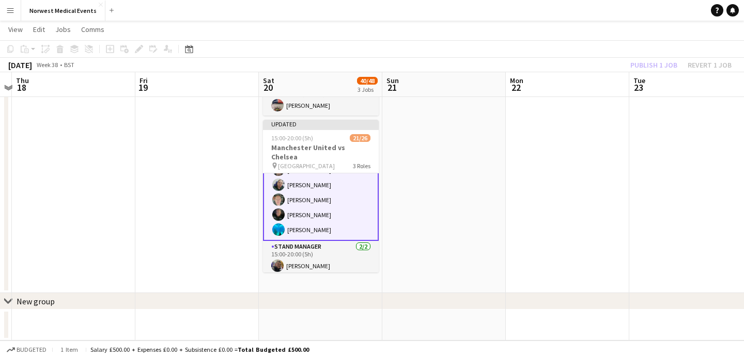
click at [657, 62] on div "Publish 1 job Revert 1 job" at bounding box center [681, 64] width 126 height 13
click at [657, 62] on button "Publish 1 job" at bounding box center [653, 64] width 55 height 13
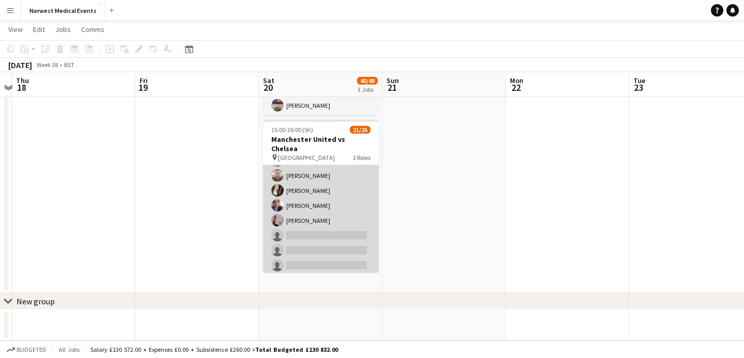
click at [330, 199] on app-card-role "First Responder (Medical) 14/19 15:00-20:00 (5h) [PERSON_NAME] [PERSON_NAME] [P…" at bounding box center [321, 153] width 116 height 305
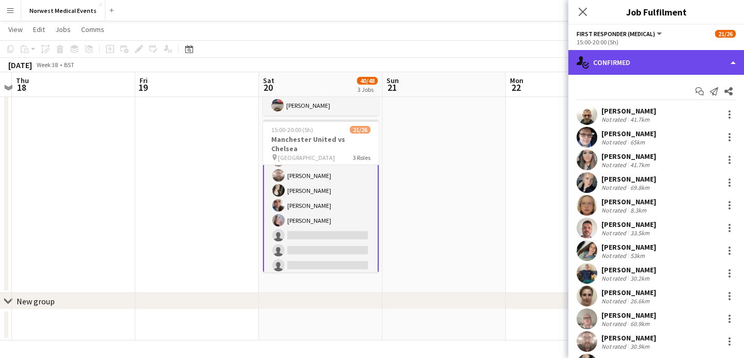
click at [677, 63] on div "single-neutral-actions-check-2 Confirmed" at bounding box center [656, 62] width 176 height 25
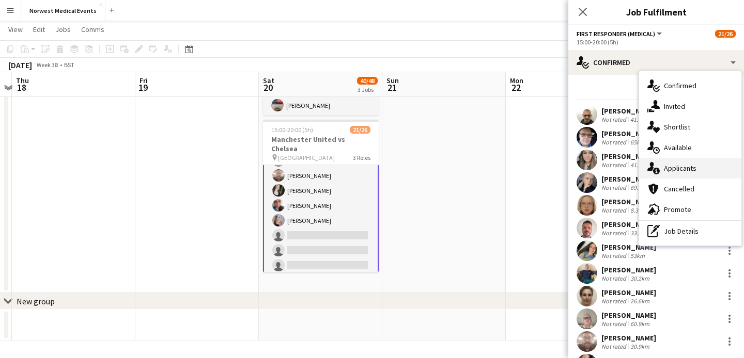
click at [688, 168] on span "Applicants" at bounding box center [680, 168] width 33 height 9
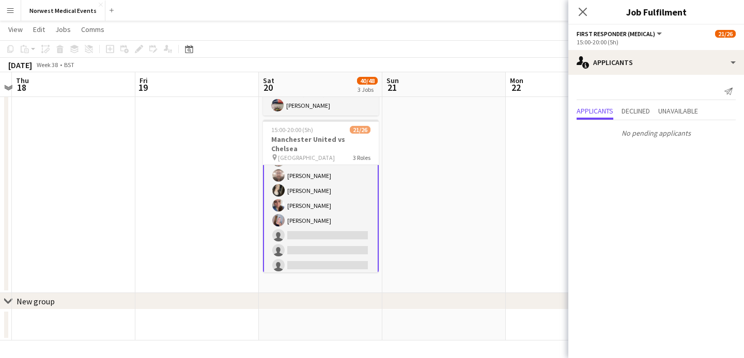
click at [583, 8] on icon "Close pop-in" at bounding box center [582, 12] width 8 height 8
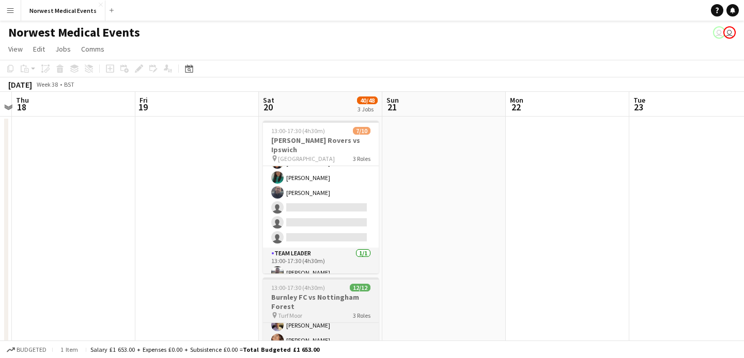
scroll to position [69, 0]
